Goal: Task Accomplishment & Management: Complete application form

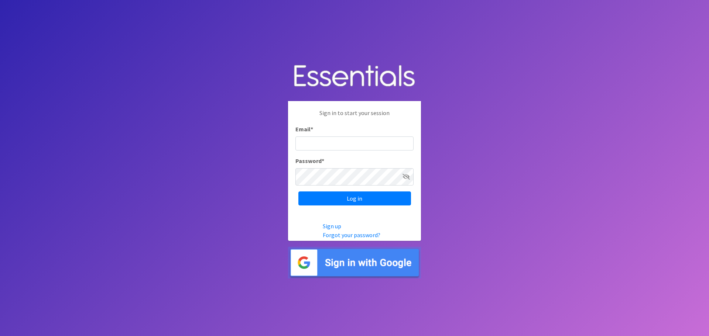
click at [367, 139] on input "Email *" at bounding box center [354, 144] width 118 height 14
type input "[EMAIL_ADDRESS][DOMAIN_NAME]"
click at [361, 199] on input "Log in" at bounding box center [354, 199] width 113 height 14
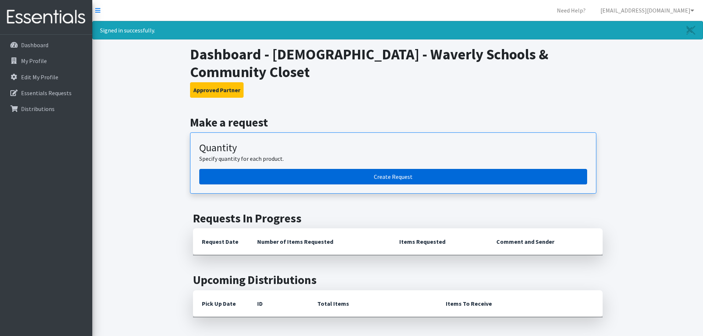
click at [385, 185] on link "Create Request" at bounding box center [393, 177] width 388 height 16
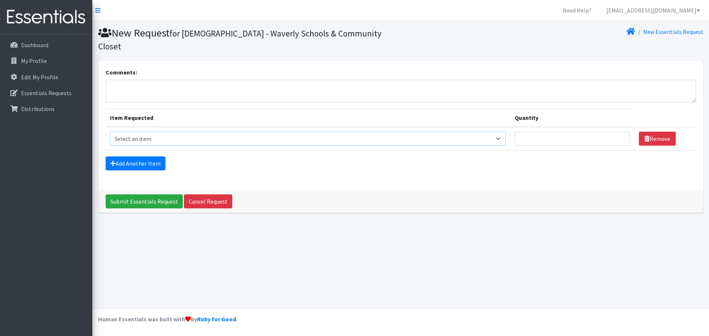
click at [486, 146] on select "Select an item Cleanse: Bar soap Clothing: Socks (list the # of pairs of socks …" at bounding box center [308, 139] width 396 height 14
select select "12011"
click at [113, 146] on select "Select an item Cleanse: Bar soap Clothing: Socks (list the # of pairs of socks …" at bounding box center [308, 139] width 396 height 14
click at [571, 146] on input "Quantity" at bounding box center [571, 139] width 115 height 14
click at [618, 146] on input "1" at bounding box center [571, 139] width 115 height 14
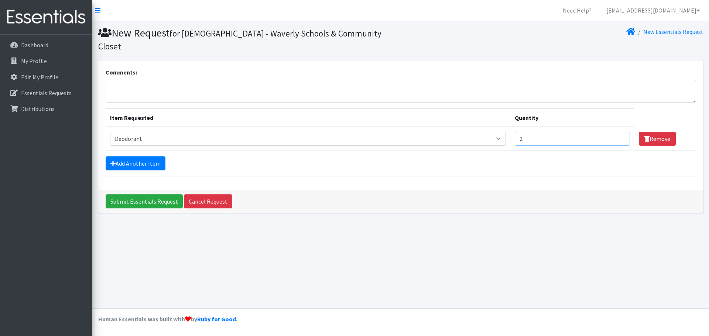
click at [618, 146] on input "2" at bounding box center [571, 139] width 115 height 14
click at [618, 146] on input "3" at bounding box center [571, 139] width 115 height 14
click at [618, 146] on input "4" at bounding box center [571, 139] width 115 height 14
click at [618, 146] on input "5" at bounding box center [571, 139] width 115 height 14
click at [618, 146] on input "6" at bounding box center [571, 139] width 115 height 14
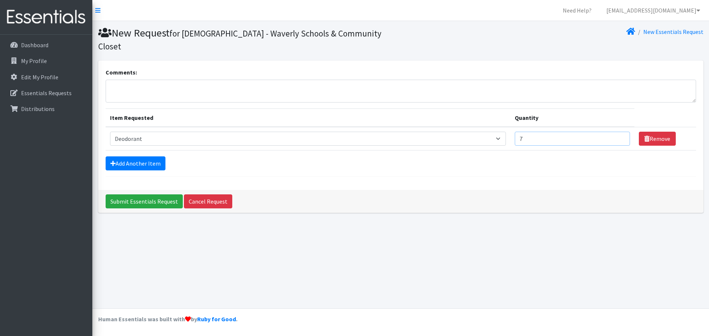
click at [618, 146] on input "7" at bounding box center [571, 139] width 115 height 14
click at [618, 146] on input "8" at bounding box center [571, 139] width 115 height 14
click at [618, 146] on input "9" at bounding box center [571, 139] width 115 height 14
type input "10"
click at [618, 146] on input "10" at bounding box center [571, 139] width 115 height 14
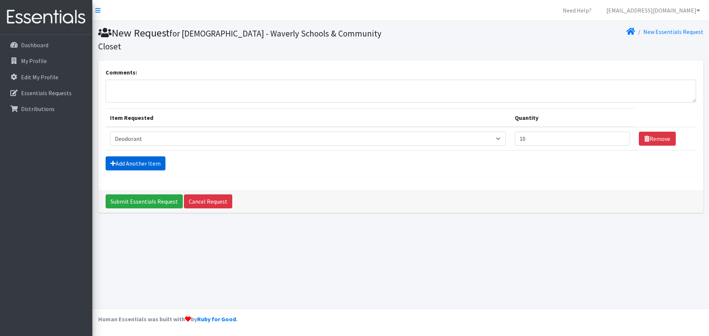
click at [163, 171] on link "Add Another Item" at bounding box center [136, 163] width 60 height 14
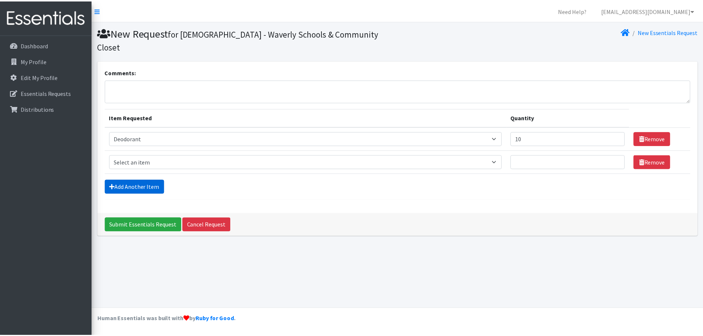
scroll to position [7, 0]
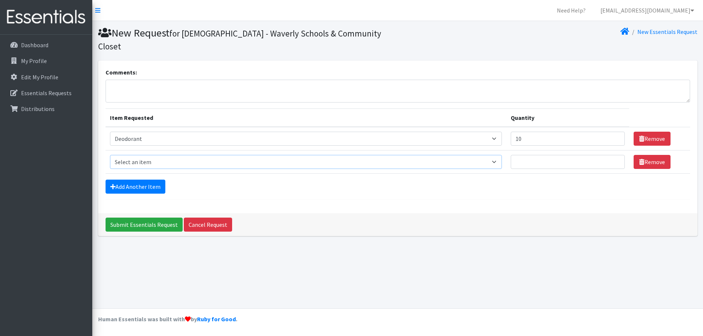
click at [482, 169] on select "Select an item Cleanse: Bar soap Clothing: Socks (list the # of pairs of socks …" at bounding box center [306, 162] width 392 height 14
click at [511, 65] on div "Comments: Item Requested Quantity Item Requested Select an item Cleanse: Bar so…" at bounding box center [397, 137] width 599 height 153
click at [481, 169] on select "Select an item Cleanse: Bar soap Clothing: Socks (list the # of pairs of socks …" at bounding box center [306, 162] width 392 height 14
select select "12032"
click at [113, 169] on select "Select an item Cleanse: Bar soap Clothing: Socks (list the # of pairs of socks …" at bounding box center [306, 162] width 392 height 14
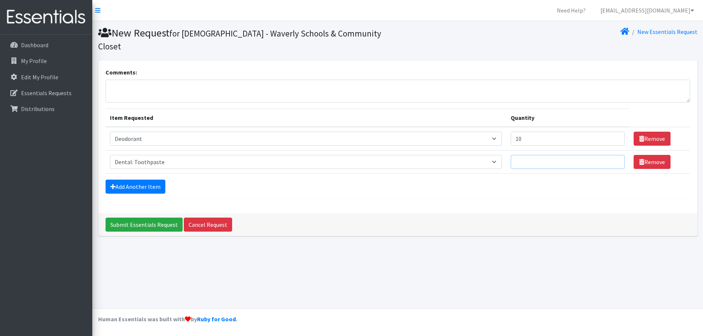
click at [525, 169] on input "Quantity" at bounding box center [568, 162] width 114 height 14
type input "10"
click at [178, 99] on textarea "Comments:" at bounding box center [398, 91] width 585 height 23
click at [117, 94] on textarea "the school is specifically requesting women's deodorant. Thank you." at bounding box center [398, 91] width 585 height 23
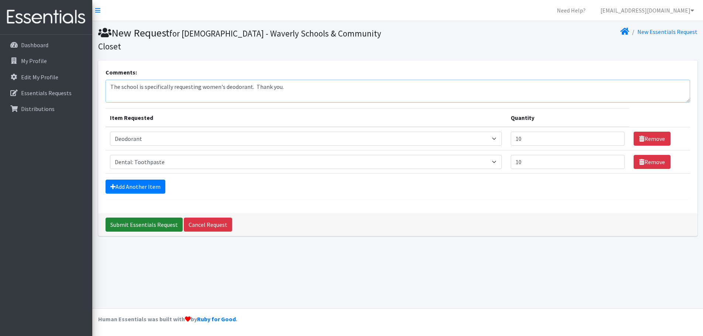
type textarea "The school is specifically requesting women's deodorant. Thank you."
click at [158, 232] on input "Submit Essentials Request" at bounding box center [144, 225] width 77 height 14
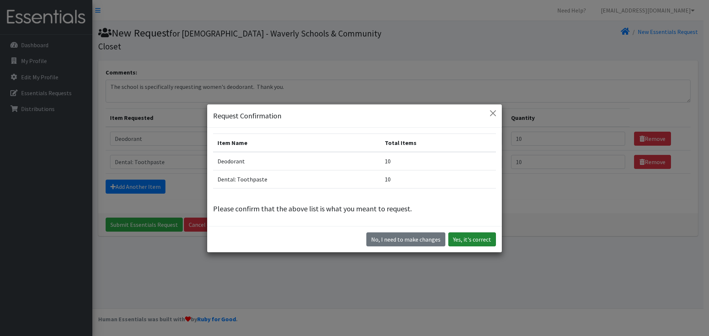
click at [466, 247] on button "Yes, it's correct" at bounding box center [472, 240] width 48 height 14
